Goal: Transaction & Acquisition: Purchase product/service

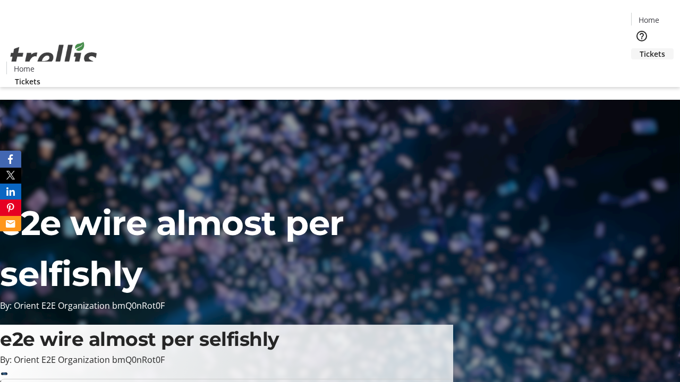
click at [639, 48] on span "Tickets" at bounding box center [651, 53] width 25 height 11
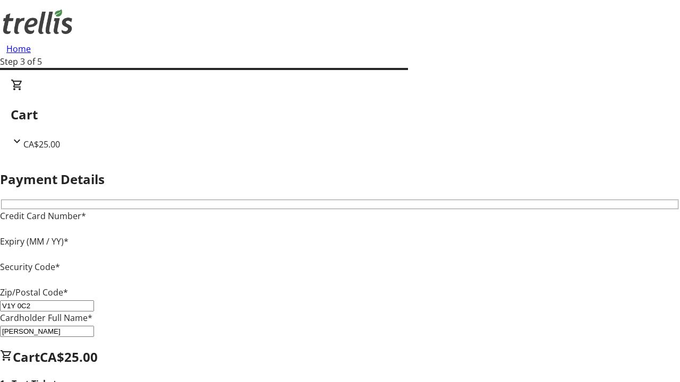
type input "V1Y 0C2"
